Goal: Information Seeking & Learning: Learn about a topic

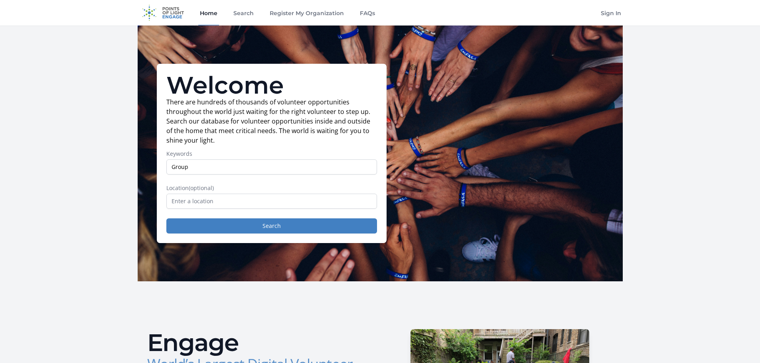
type input "Group"
click at [222, 206] on input "text" at bounding box center [271, 201] width 211 height 15
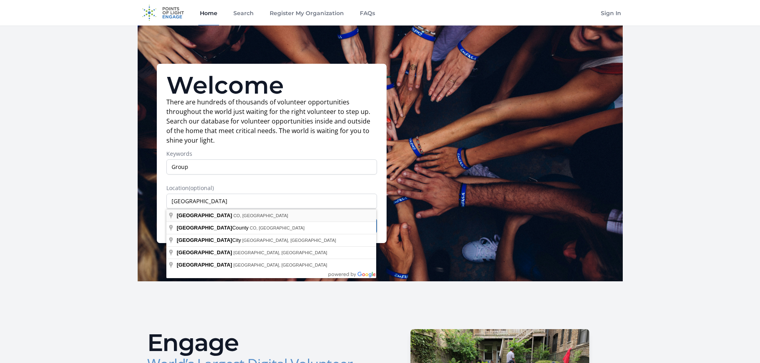
type input "Denver, CO, USA"
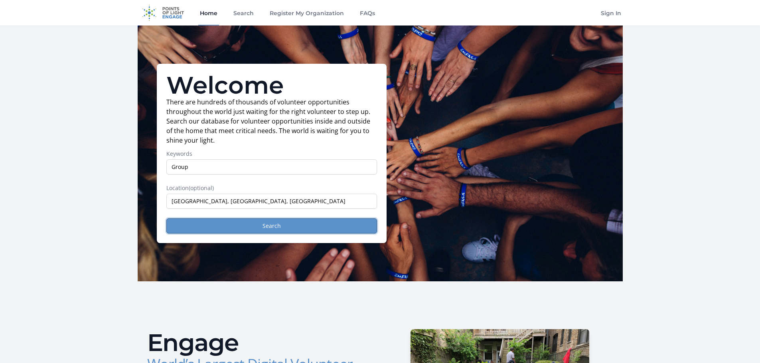
click at [245, 232] on button "Search" at bounding box center [271, 226] width 211 height 15
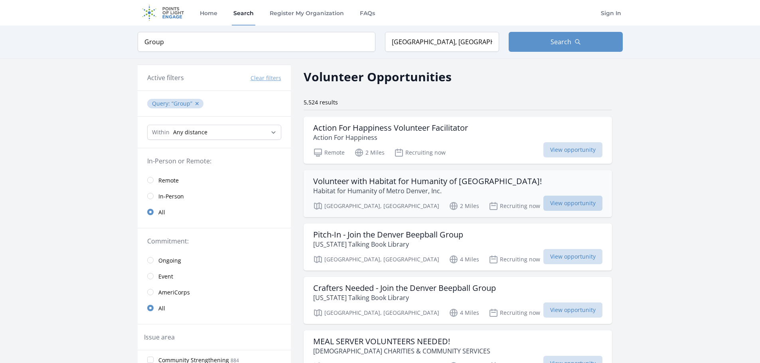
click at [543, 203] on span "View opportunity" at bounding box center [572, 203] width 59 height 15
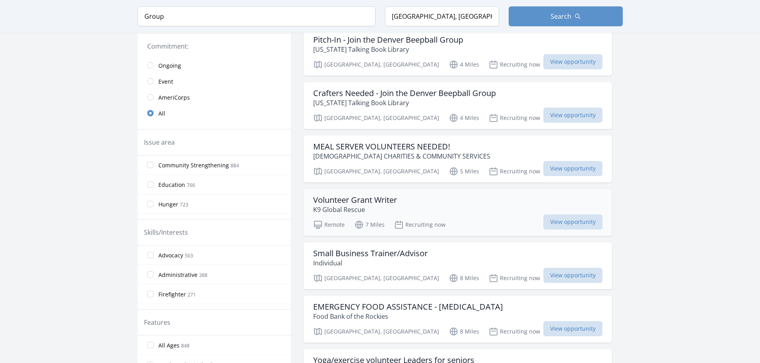
scroll to position [199, 0]
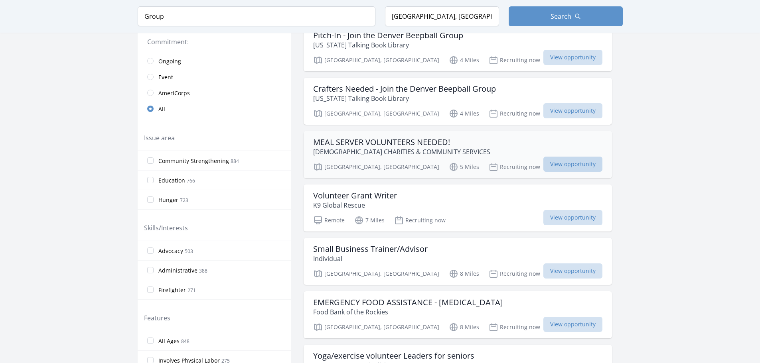
click at [543, 160] on span "View opportunity" at bounding box center [572, 164] width 59 height 15
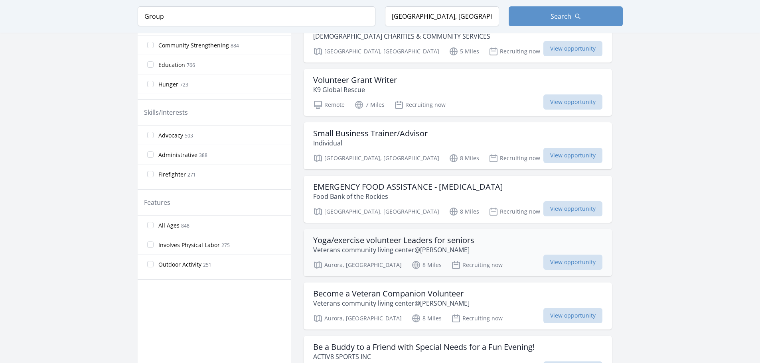
scroll to position [359, 0]
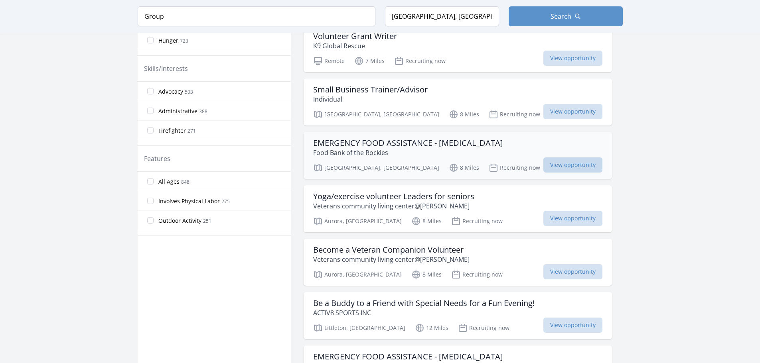
click at [543, 161] on span "View opportunity" at bounding box center [572, 165] width 59 height 15
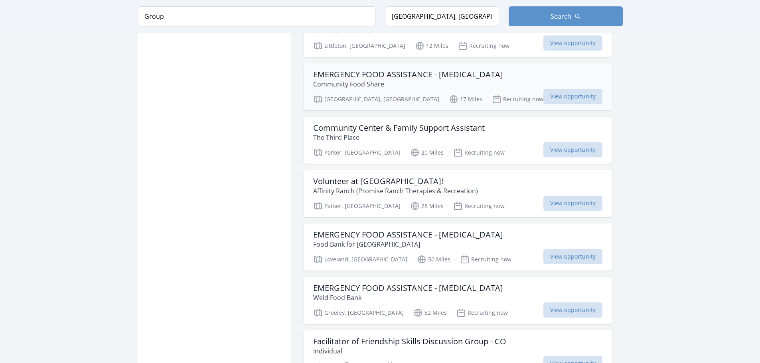
scroll to position [678, 0]
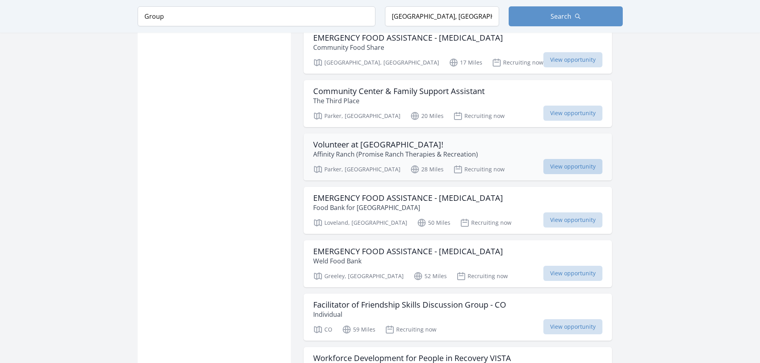
click at [543, 166] on span "View opportunity" at bounding box center [572, 166] width 59 height 15
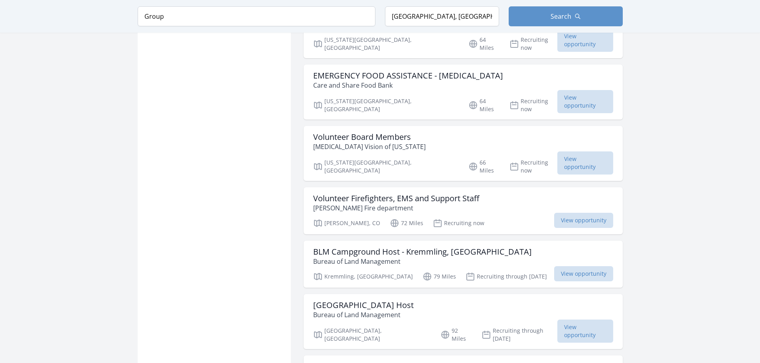
scroll to position [1875, 0]
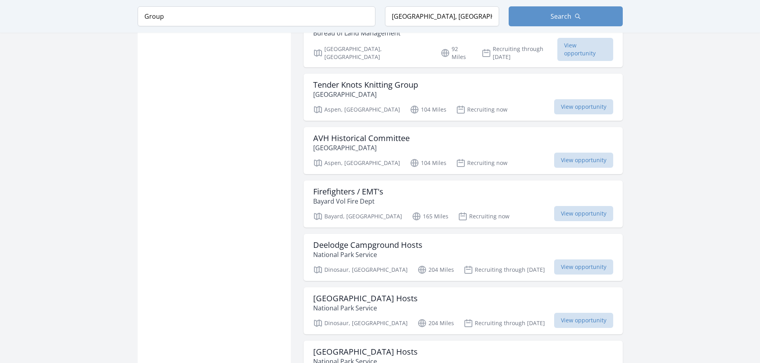
scroll to position [2234, 0]
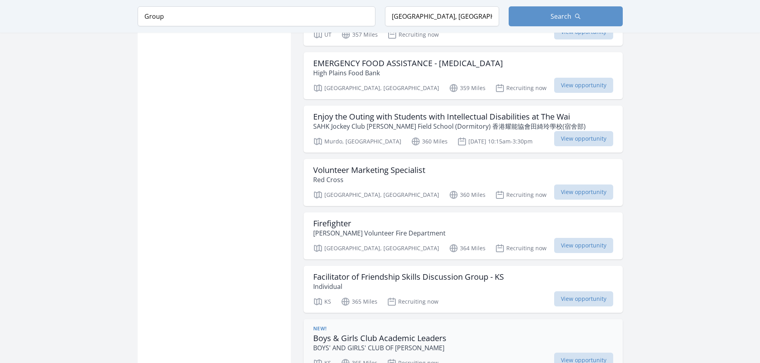
scroll to position [3631, 0]
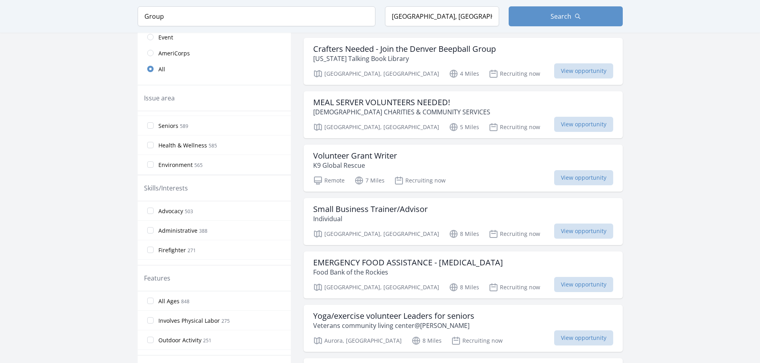
scroll to position [40, 0]
click at [153, 121] on input "Hunger 723" at bounding box center [150, 120] width 6 height 6
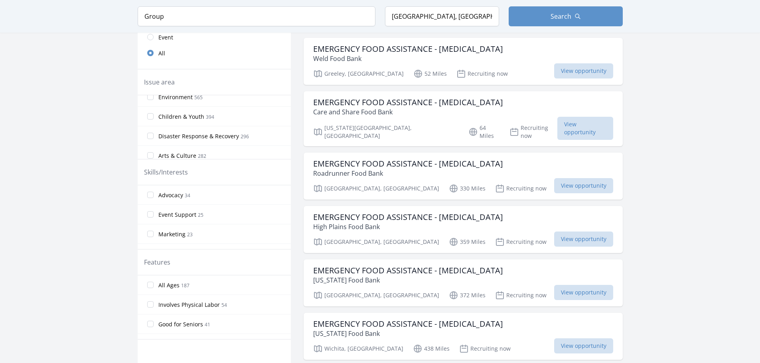
scroll to position [120, 0]
click at [150, 104] on input "Children & Youth 394" at bounding box center [150, 102] width 6 height 6
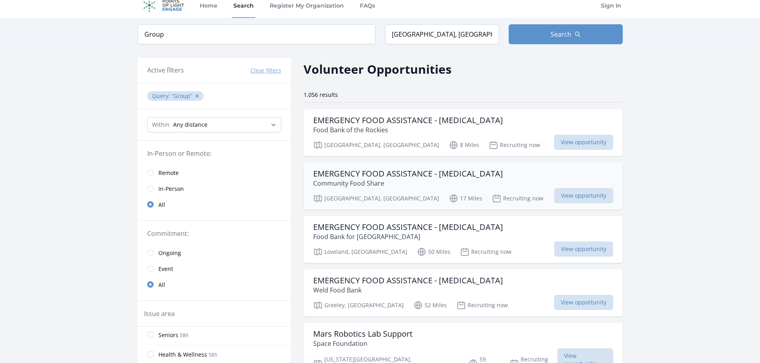
scroll to position [0, 0]
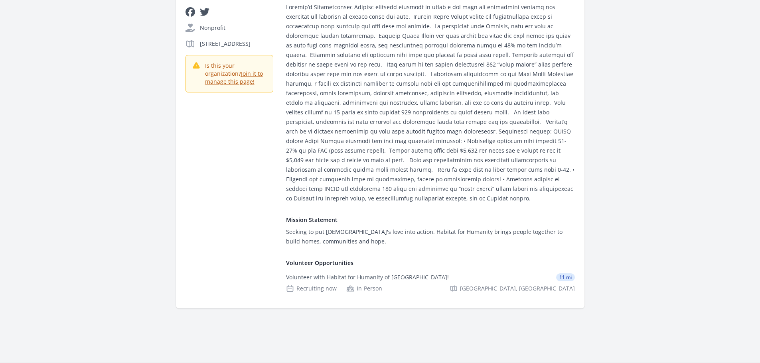
scroll to position [160, 0]
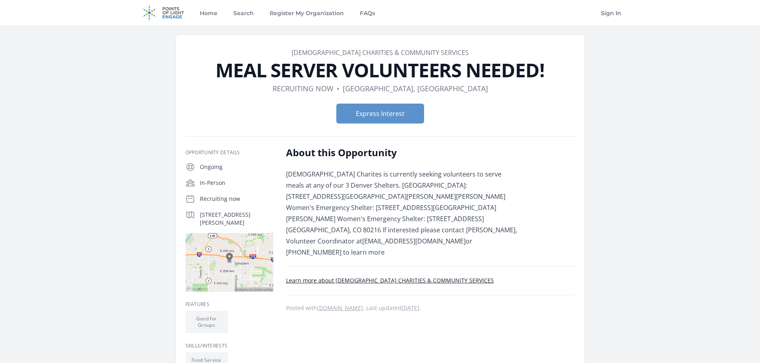
click at [396, 277] on link "Learn more about CATHOLIC CHARITIES & COMMUNITY SERVICES" at bounding box center [390, 281] width 208 height 8
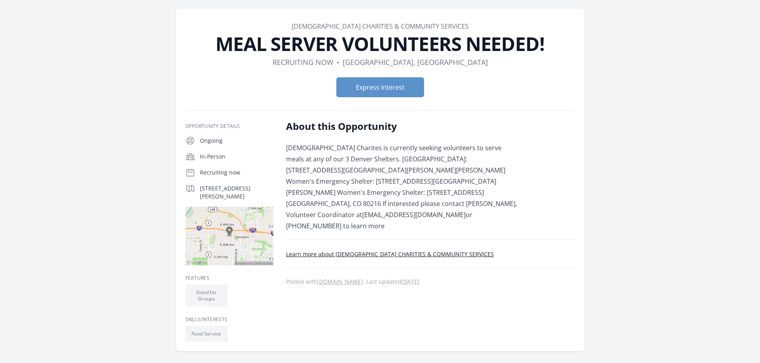
scroll to position [80, 0]
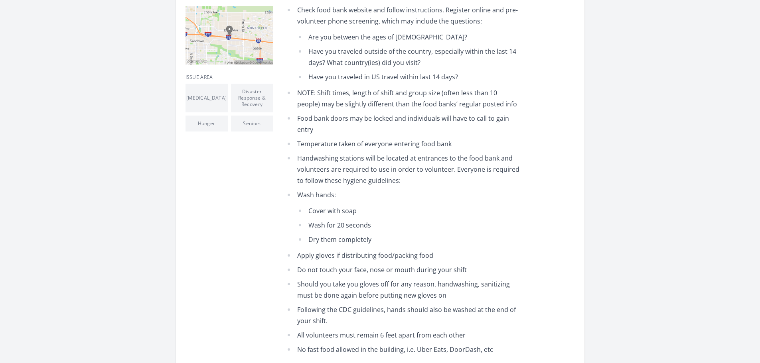
scroll to position [279, 0]
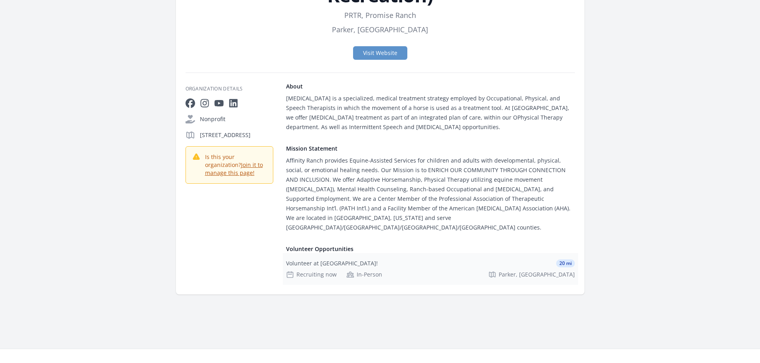
scroll to position [120, 0]
